Goal: Information Seeking & Learning: Learn about a topic

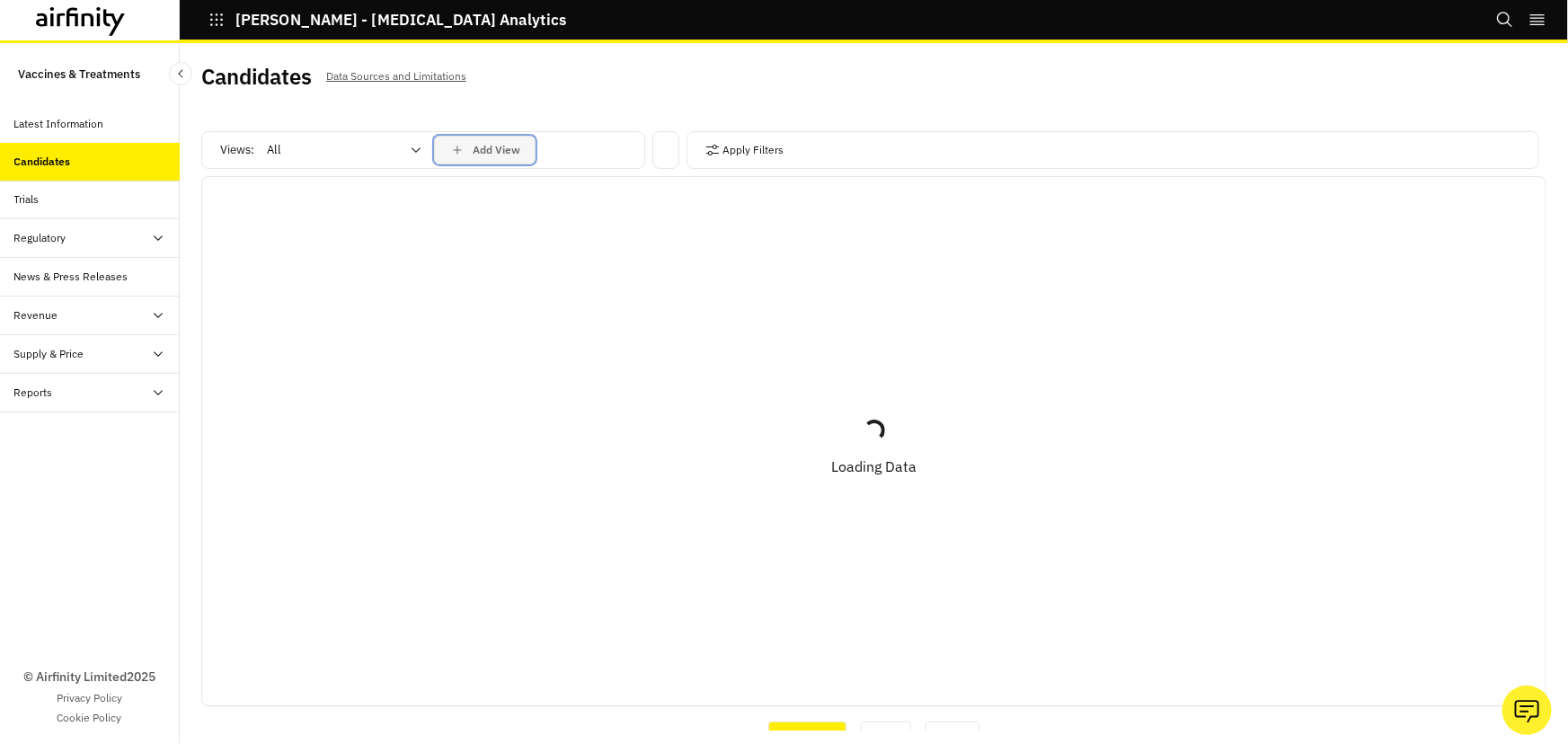
click at [471, 151] on div "Add View" at bounding box center [485, 150] width 71 height 16
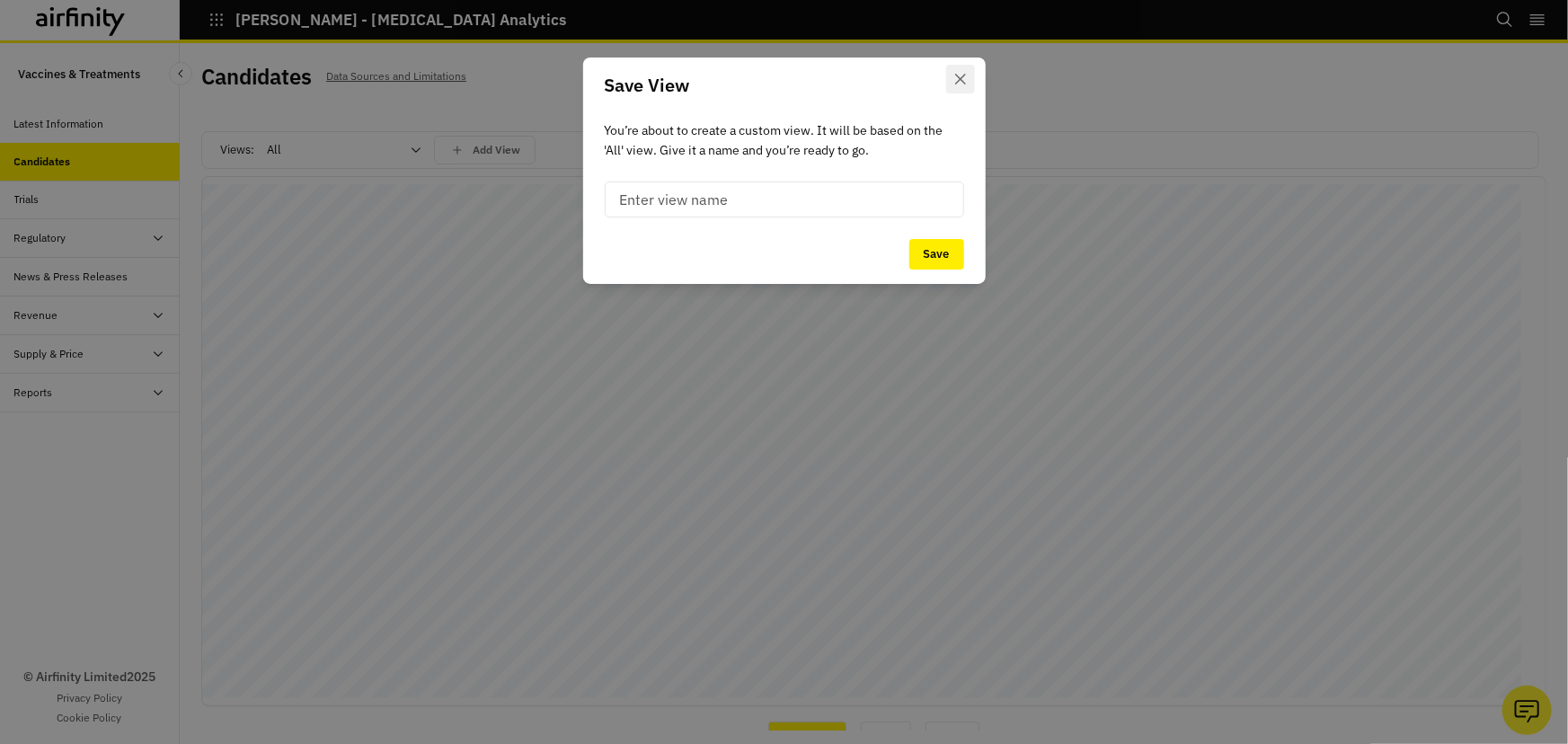
click at [948, 69] on button "Close" at bounding box center [960, 79] width 29 height 29
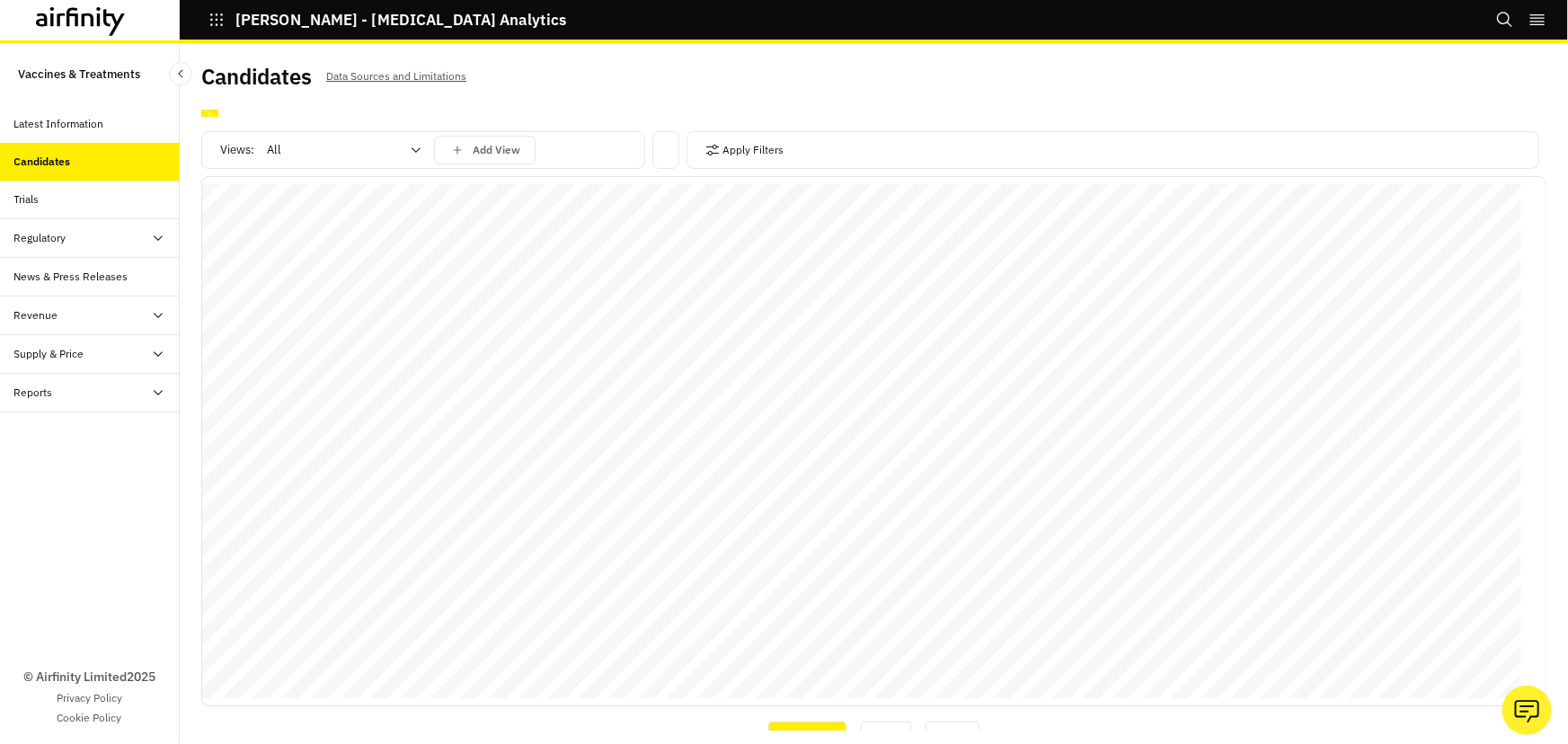
click at [355, 152] on div "Save View You’re about to create a custom view. It will be based on the ' All '…" at bounding box center [784, 372] width 1568 height 744
click at [409, 153] on div "All" at bounding box center [344, 150] width 179 height 29
click at [347, 225] on div "Vaccines" at bounding box center [353, 227] width 169 height 18
click at [740, 150] on button "Apply Filters" at bounding box center [745, 150] width 79 height 29
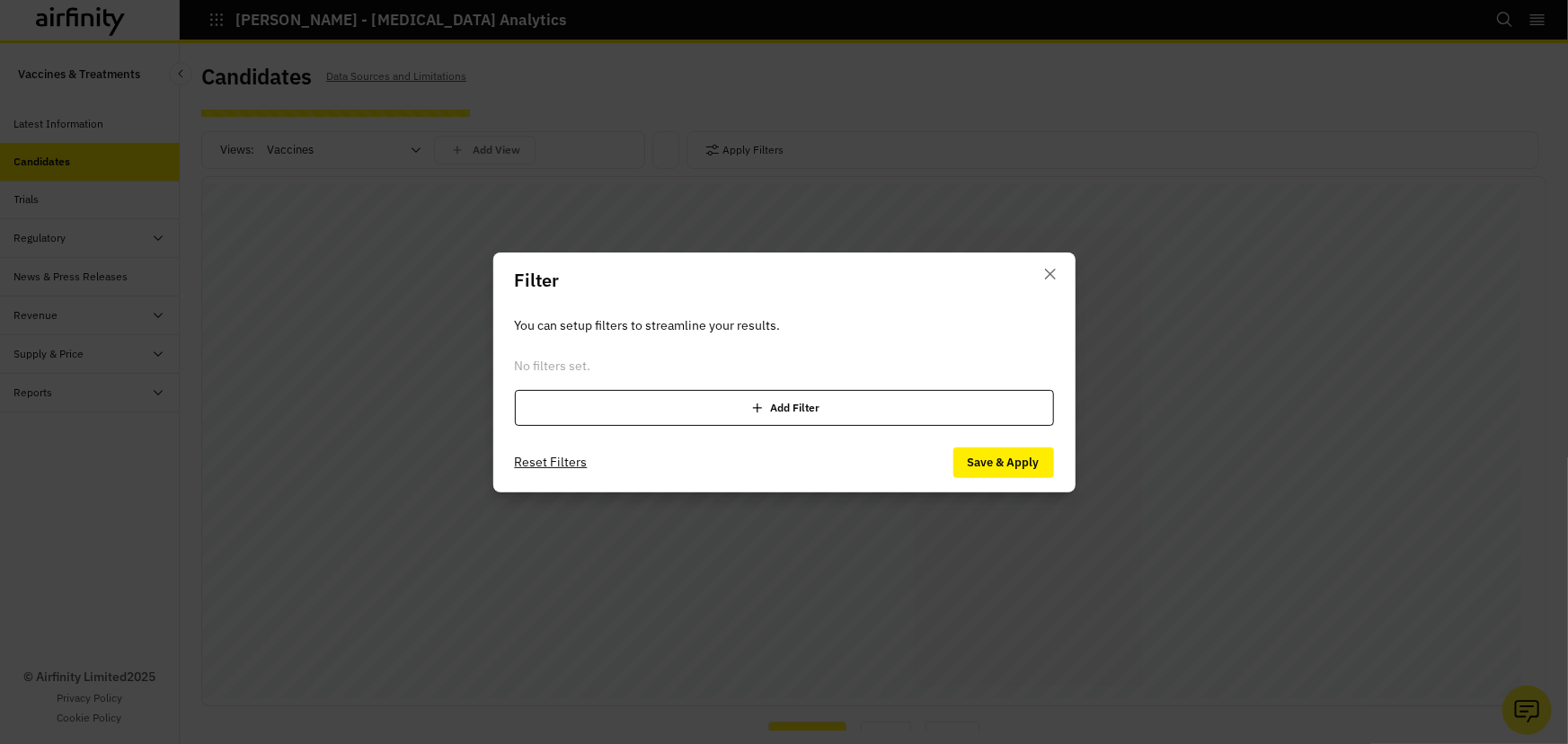
click at [690, 398] on div "Add Filter" at bounding box center [784, 408] width 539 height 35
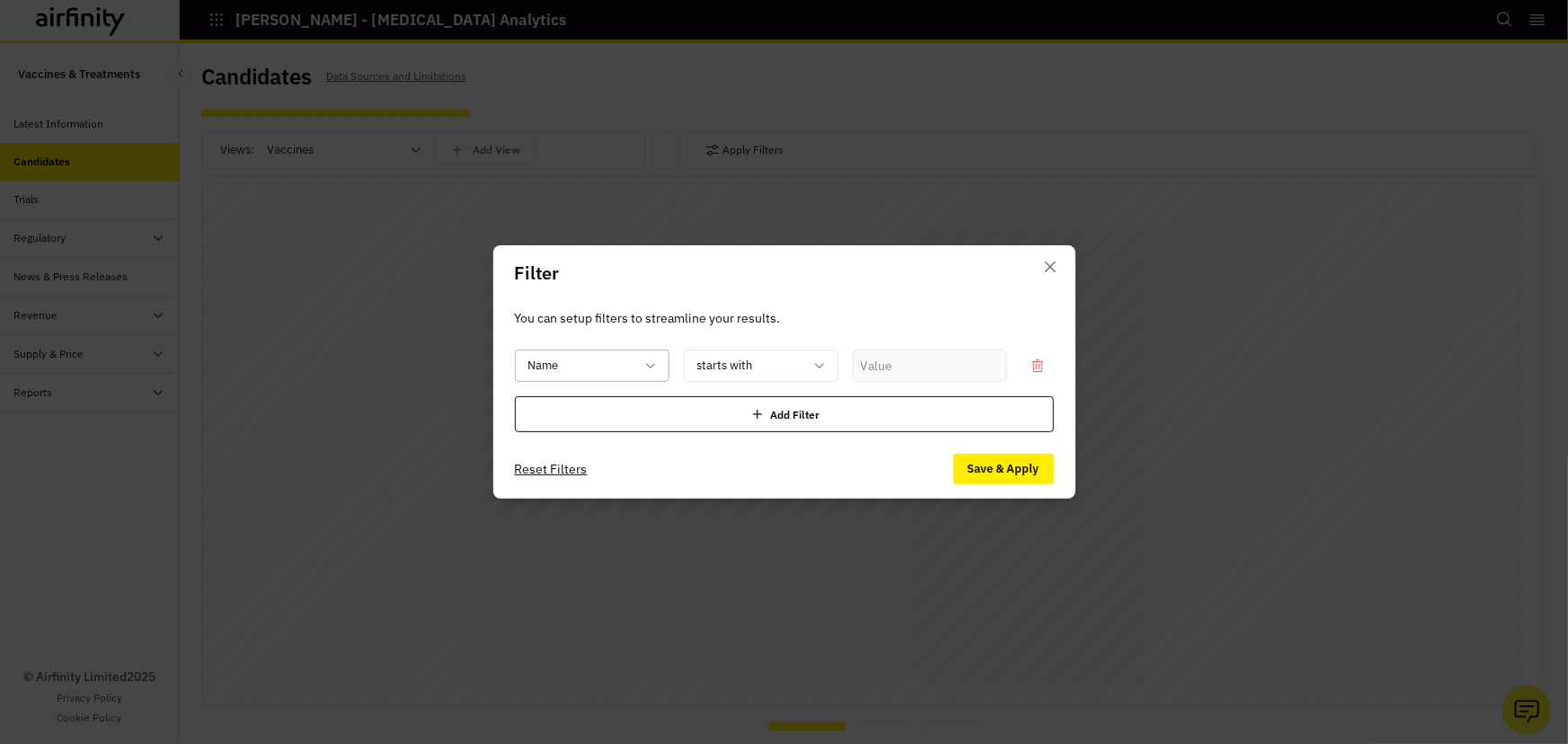
click at [622, 360] on div at bounding box center [581, 366] width 106 height 23
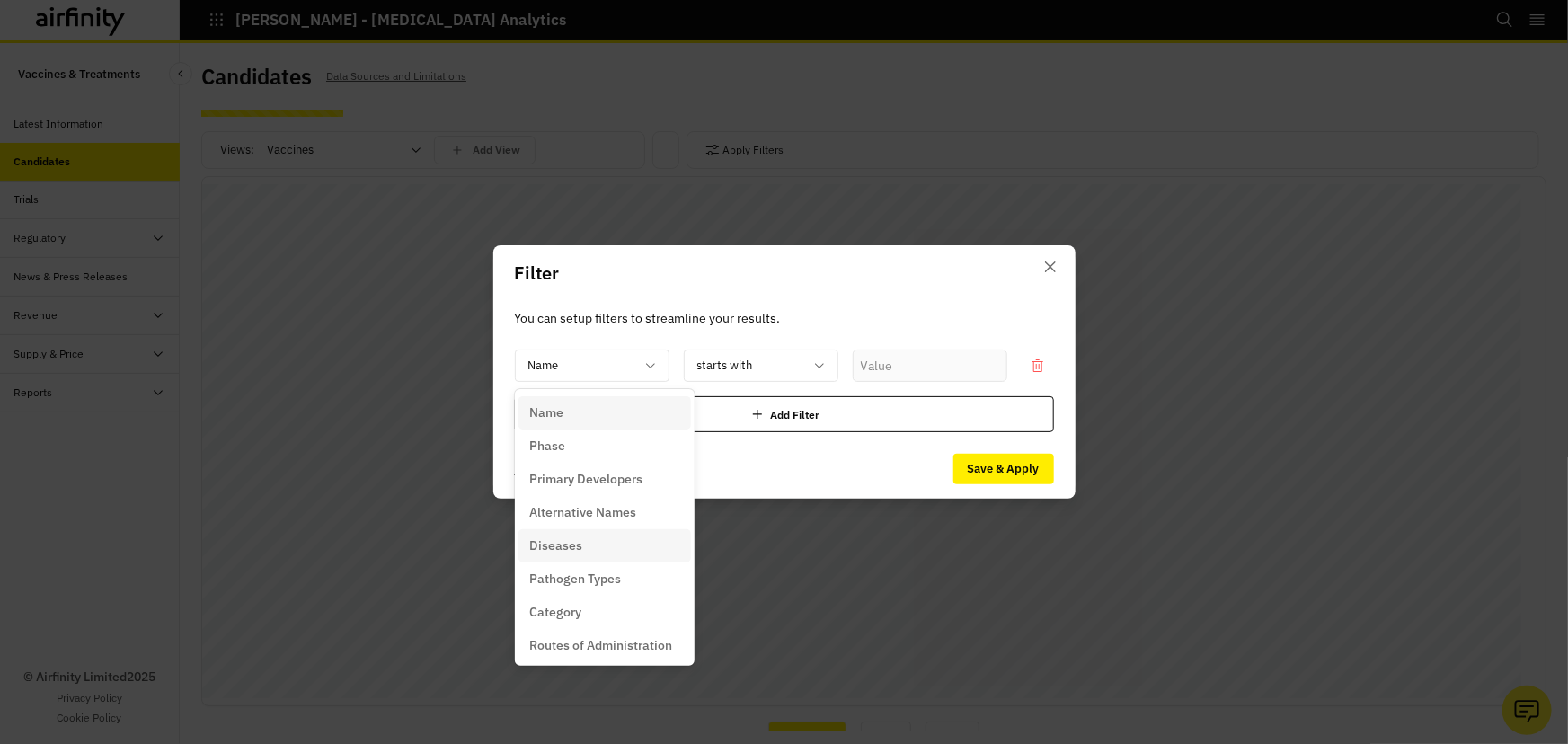
click at [584, 547] on div "Diseases" at bounding box center [604, 545] width 151 height 19
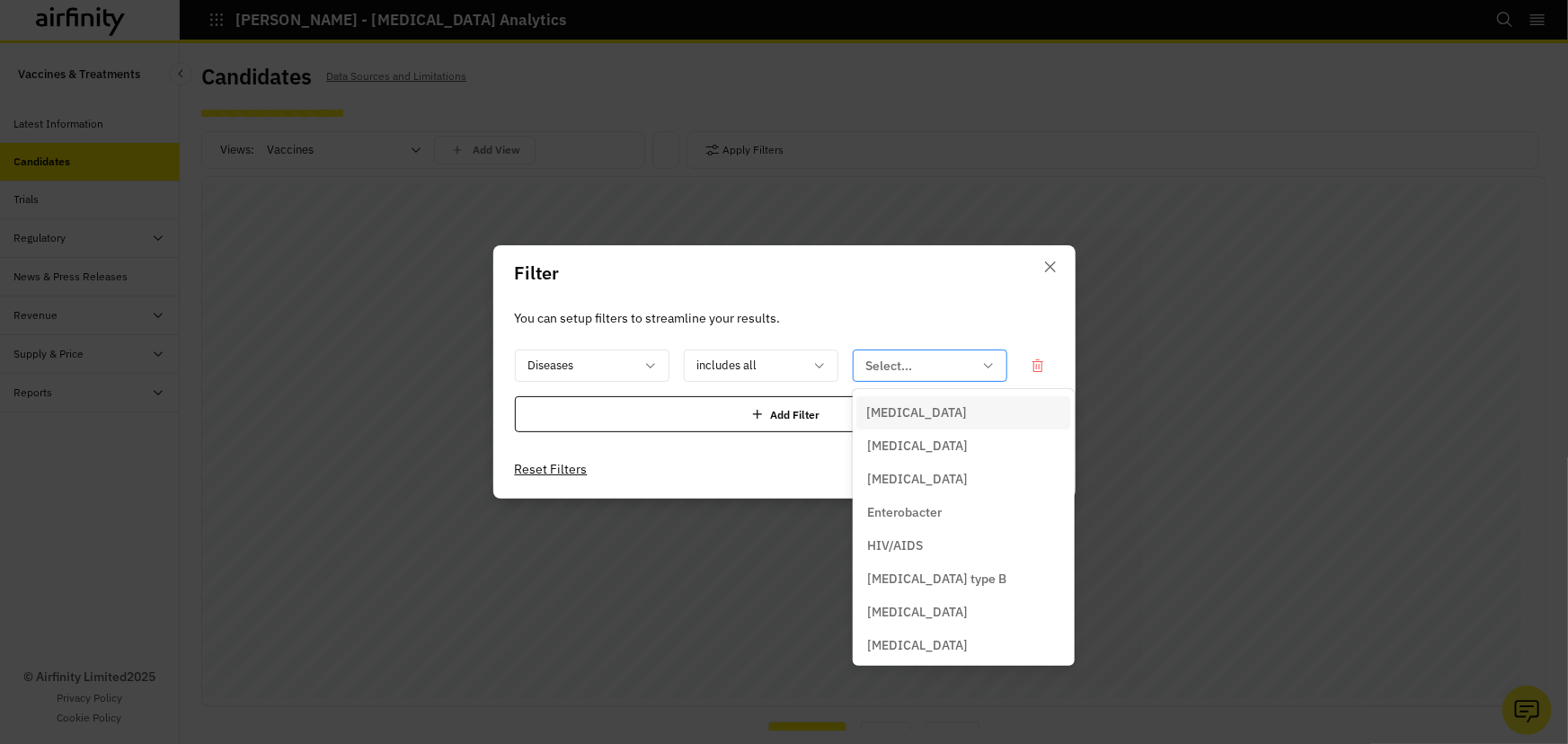
click at [925, 369] on div at bounding box center [920, 366] width 106 height 23
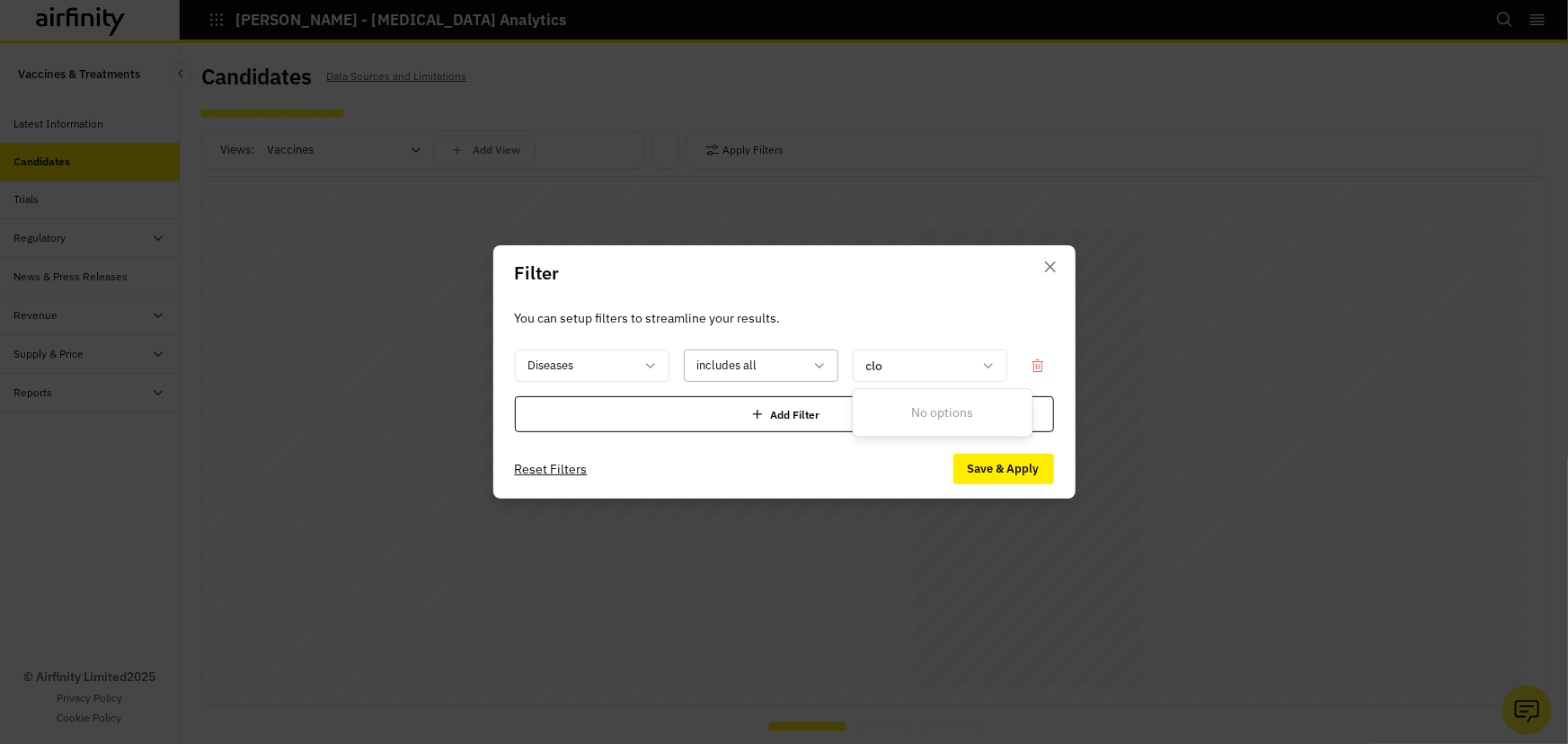
type input "clo"
click at [805, 367] on div "includes all" at bounding box center [749, 367] width 128 height 30
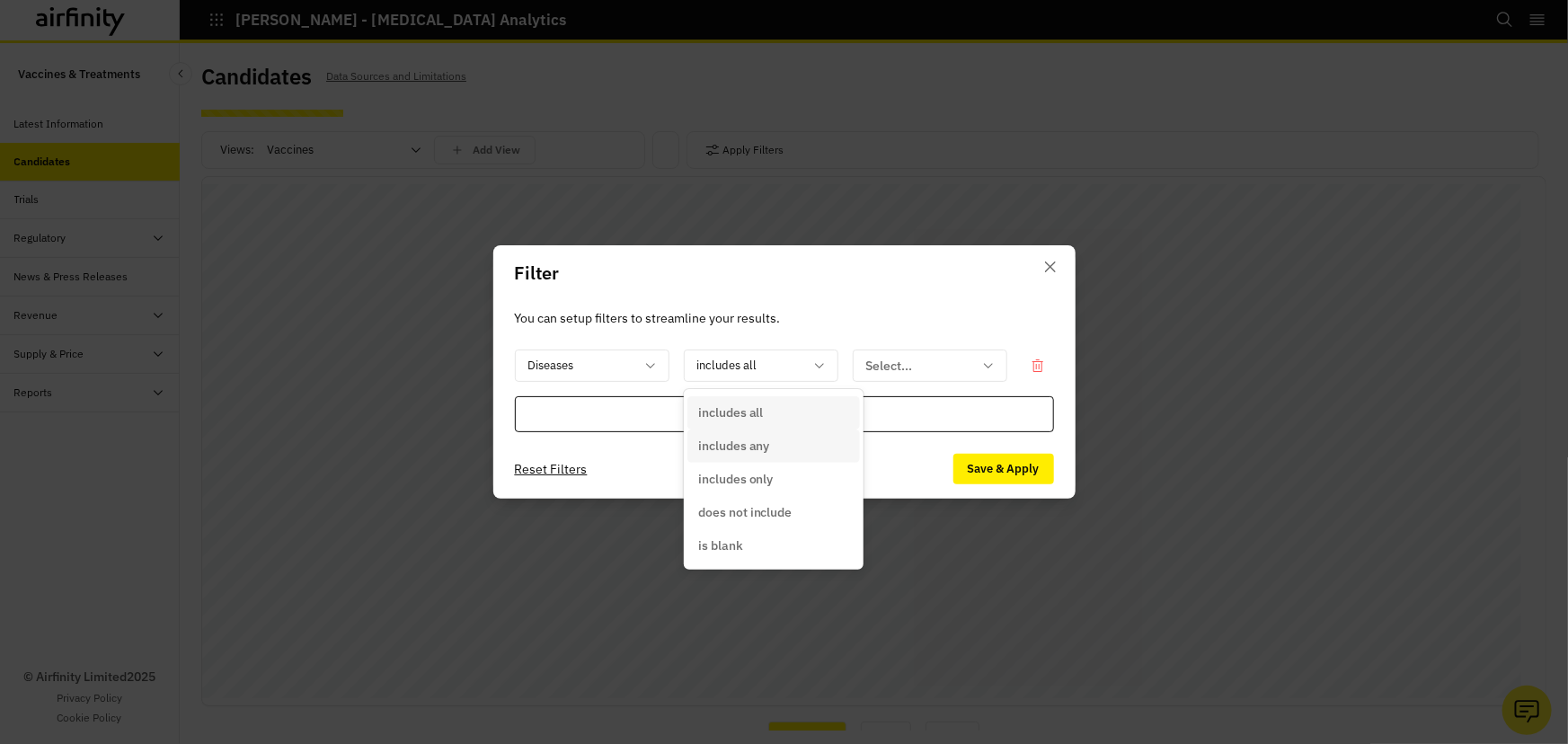
click at [765, 449] on p "includes any" at bounding box center [734, 445] width 72 height 19
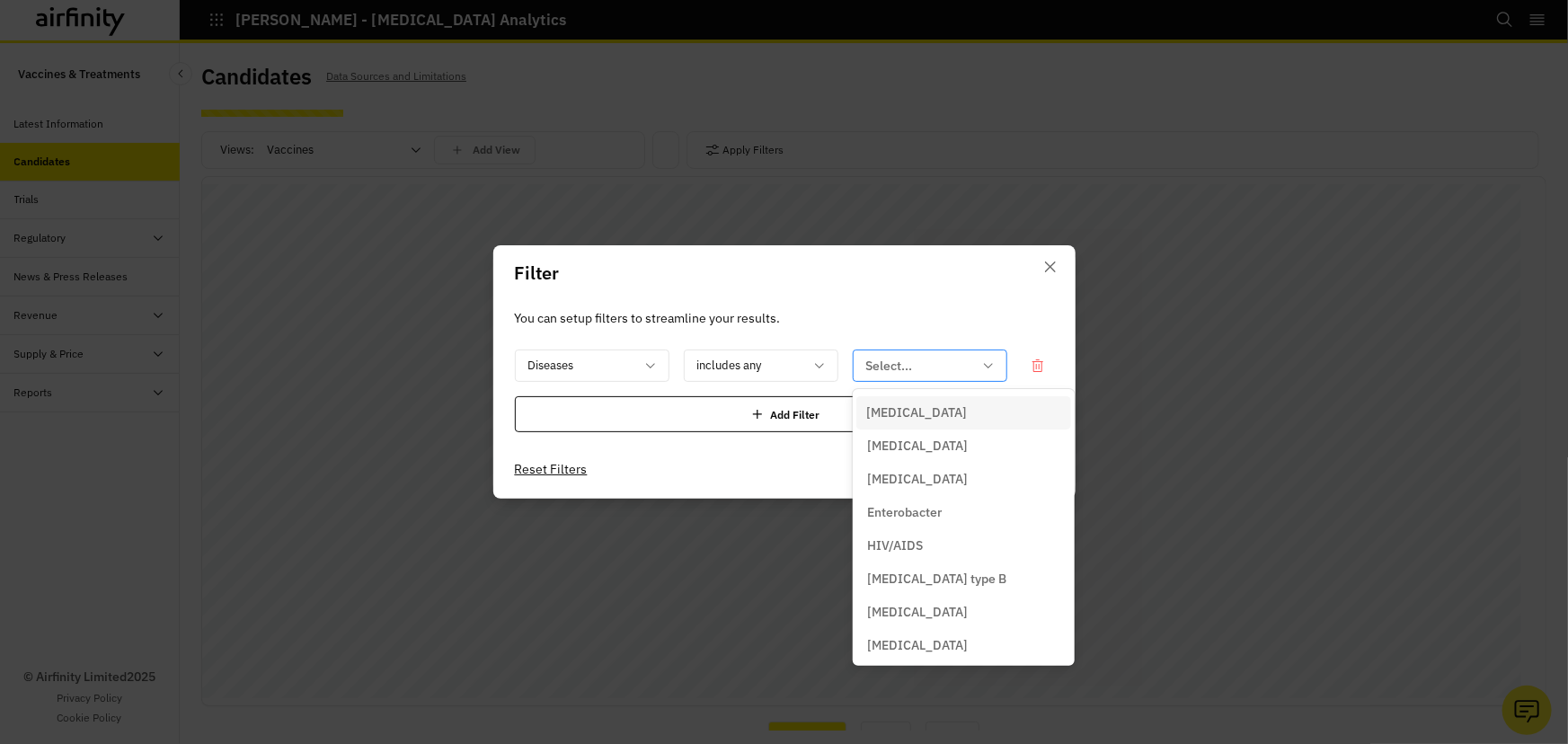
click at [912, 367] on div at bounding box center [920, 366] width 106 height 23
click at [1047, 263] on button "Close" at bounding box center [1051, 266] width 29 height 29
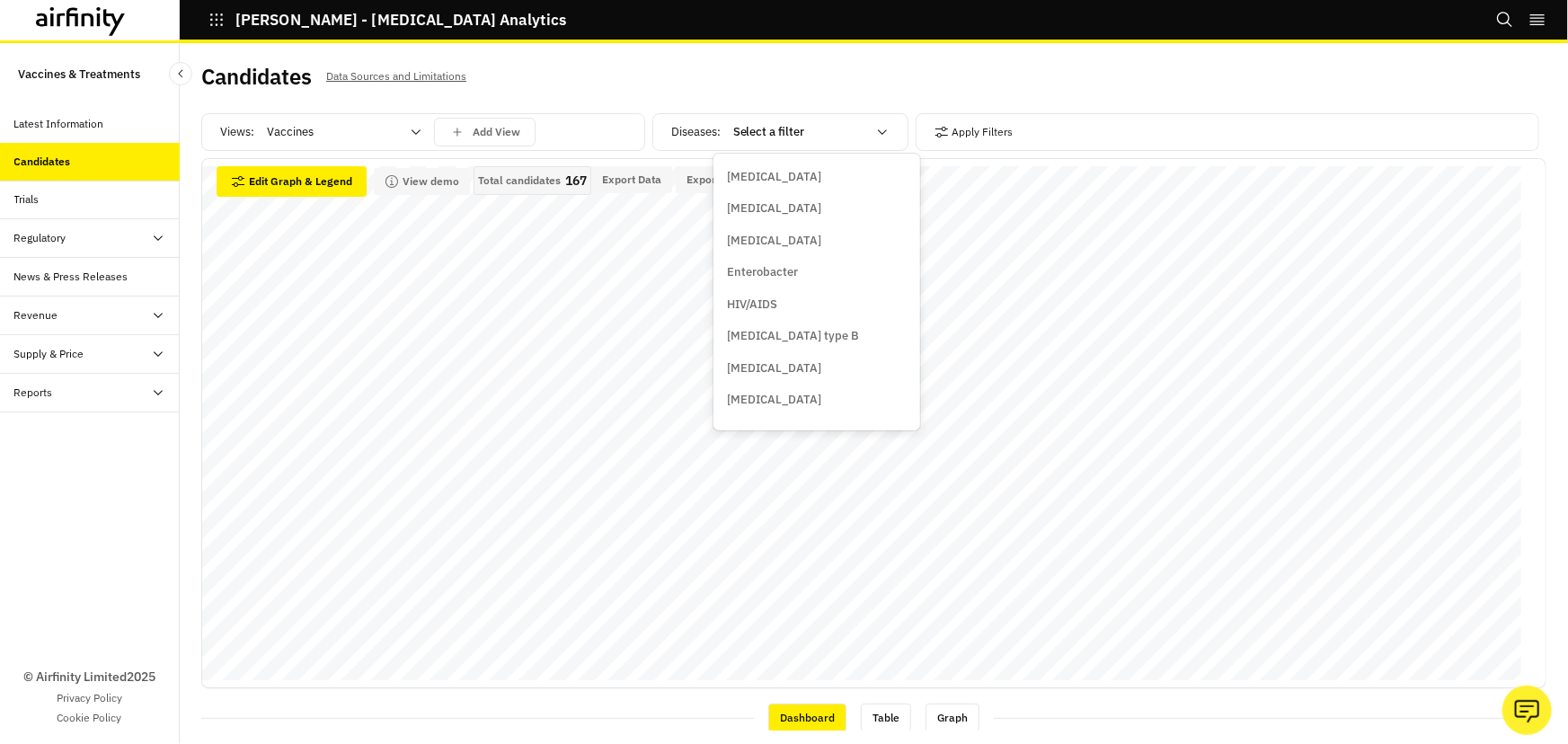
click at [807, 137] on div at bounding box center [799, 132] width 133 height 22
click at [658, 66] on div "Candidates Data Sources and Limitations" at bounding box center [537, 84] width 673 height 37
click at [59, 154] on div "Candidates" at bounding box center [42, 162] width 56 height 16
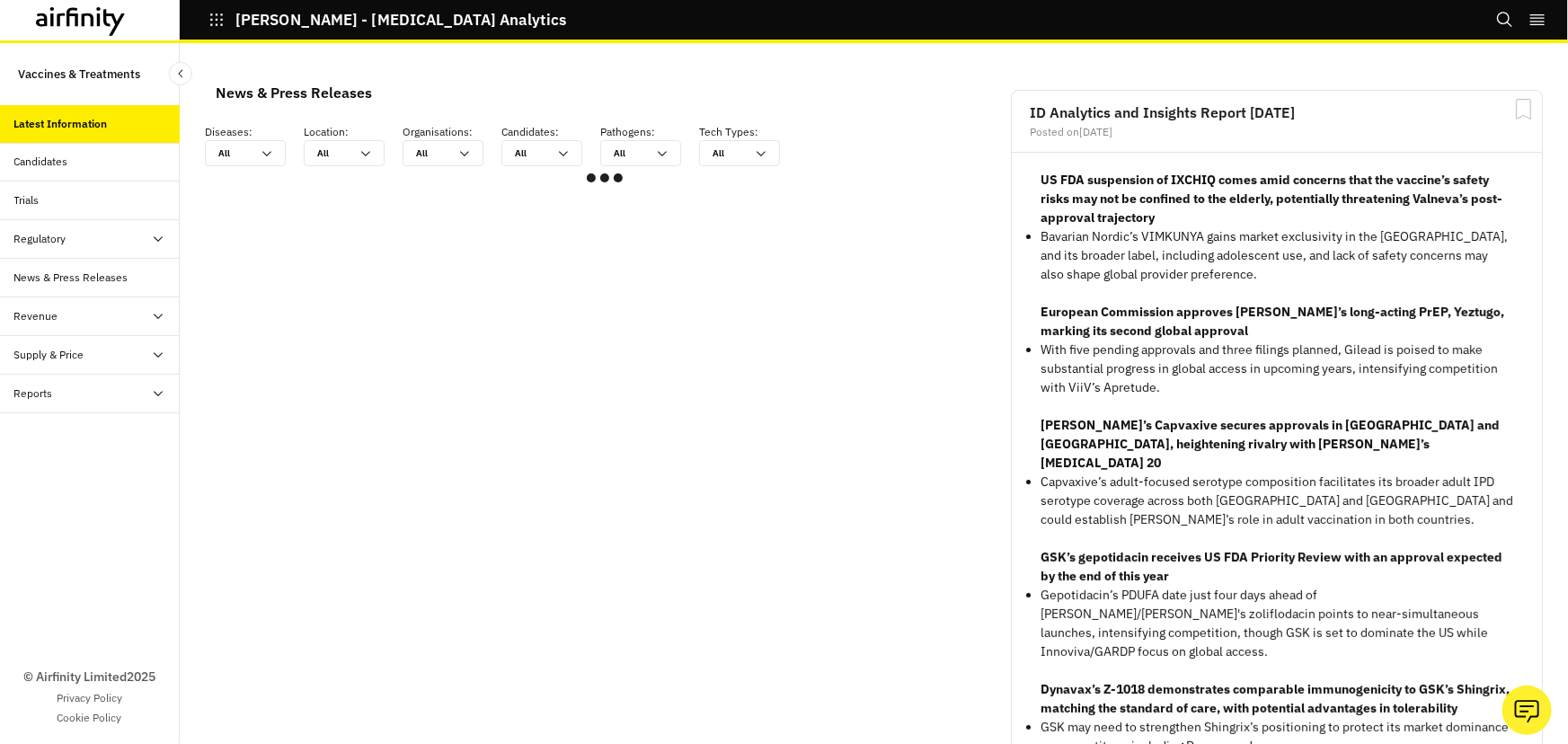
scroll to position [1066, 526]
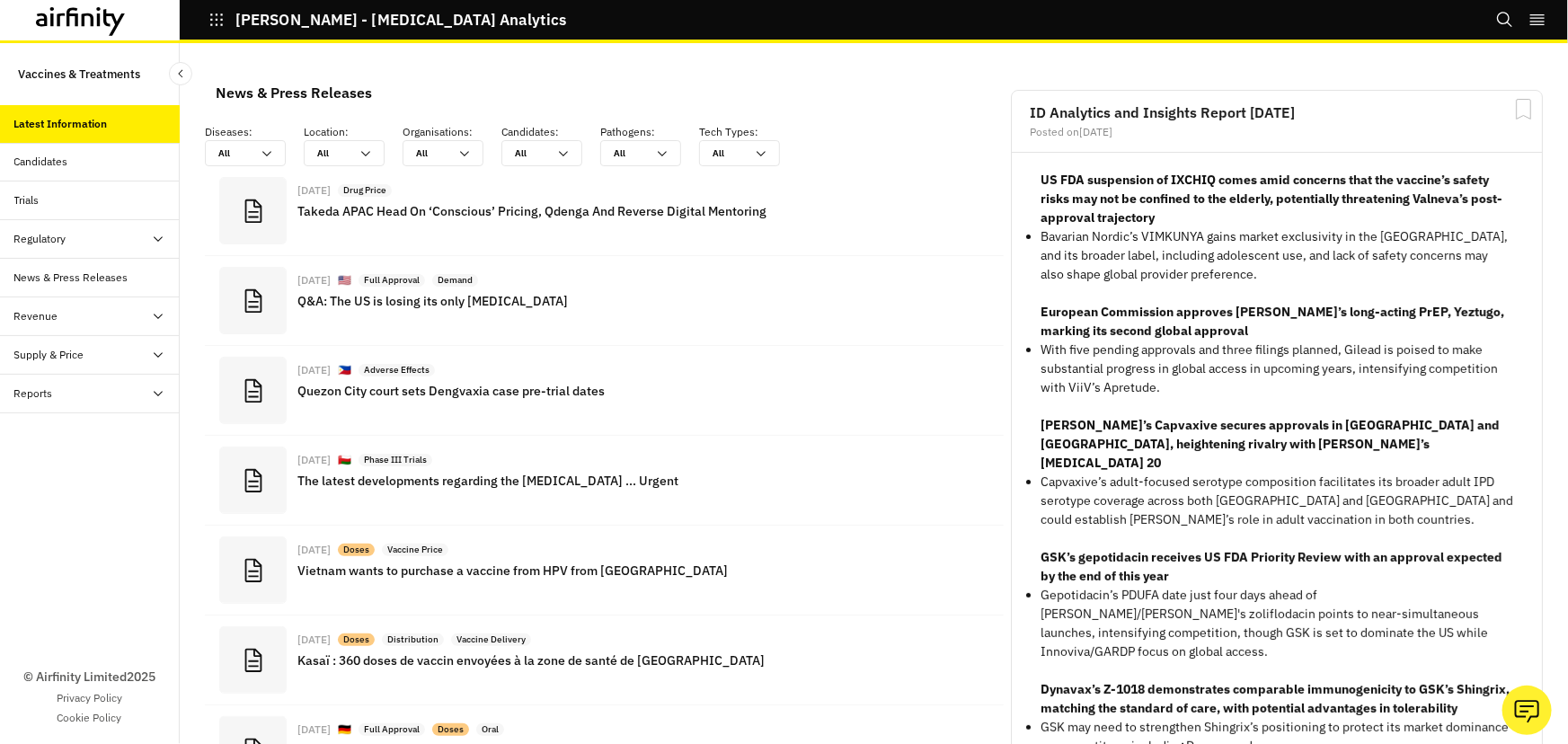
click at [78, 162] on div "Candidates" at bounding box center [98, 162] width 166 height 16
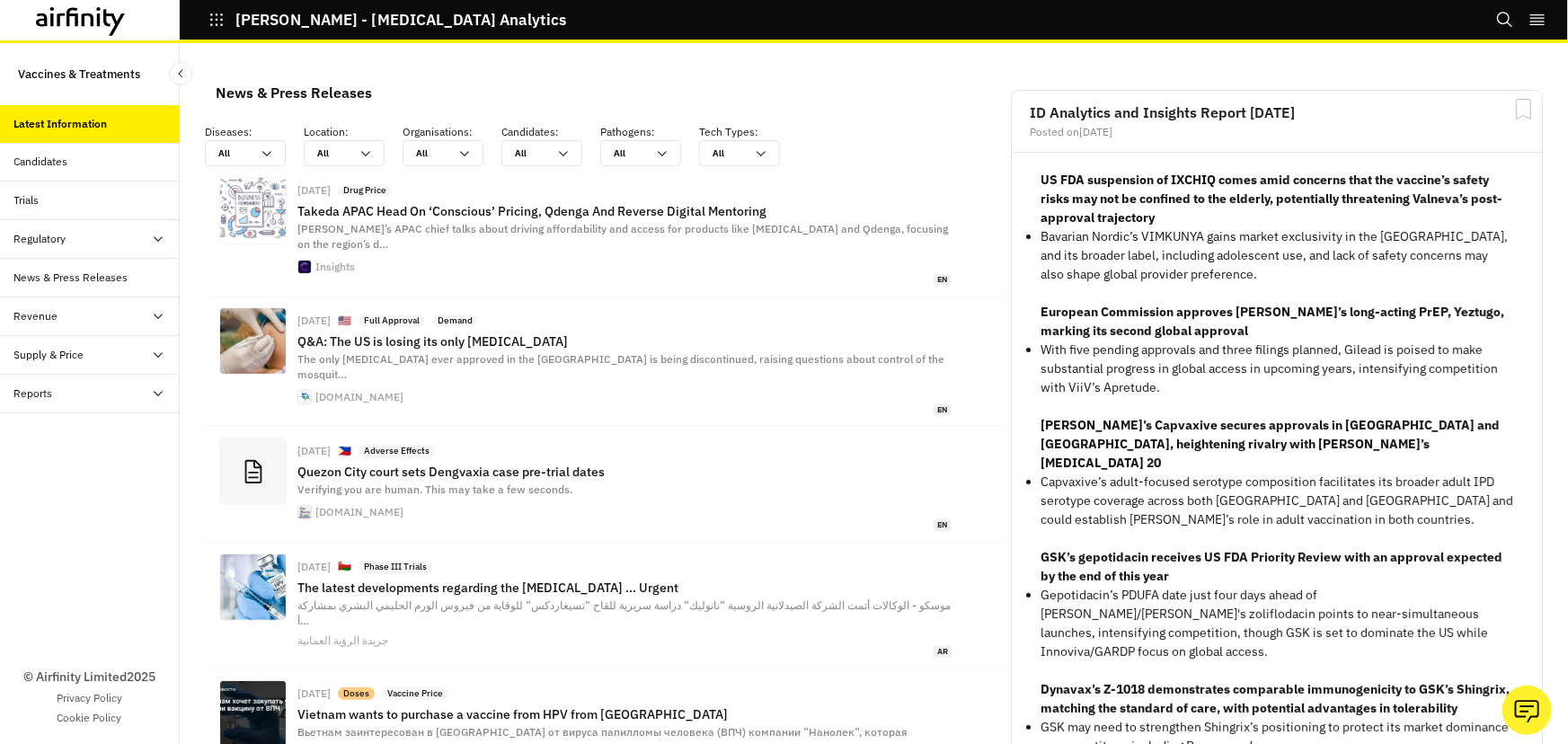
scroll to position [1321, 526]
click at [1095, 723] on p "GSK may need to strengthen Shingrix’s positioning to protect its market dominan…" at bounding box center [1277, 737] width 473 height 37
